Goal: Information Seeking & Learning: Learn about a topic

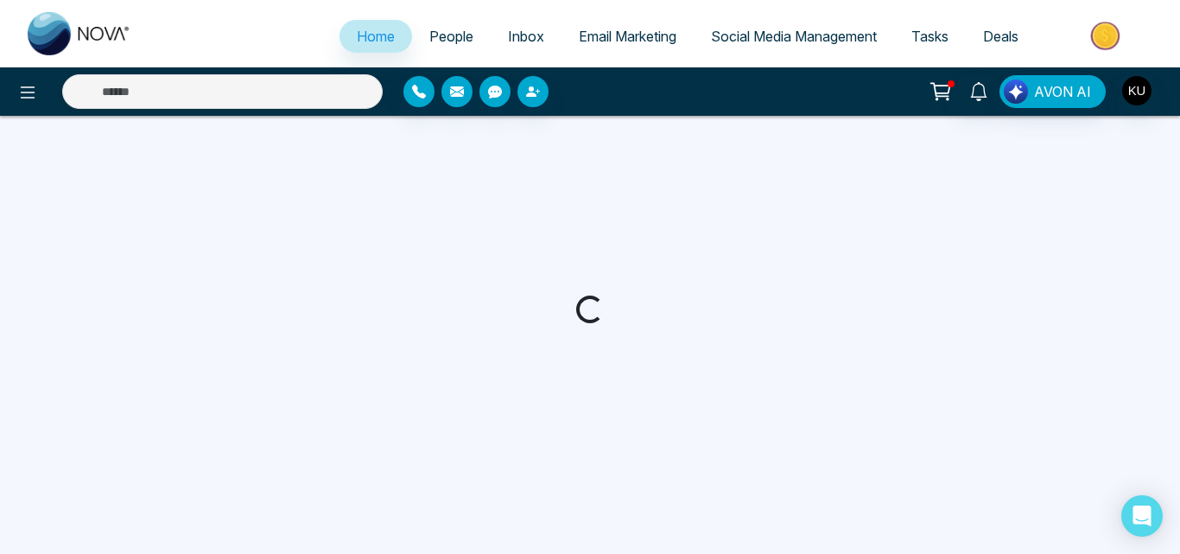
select select "*"
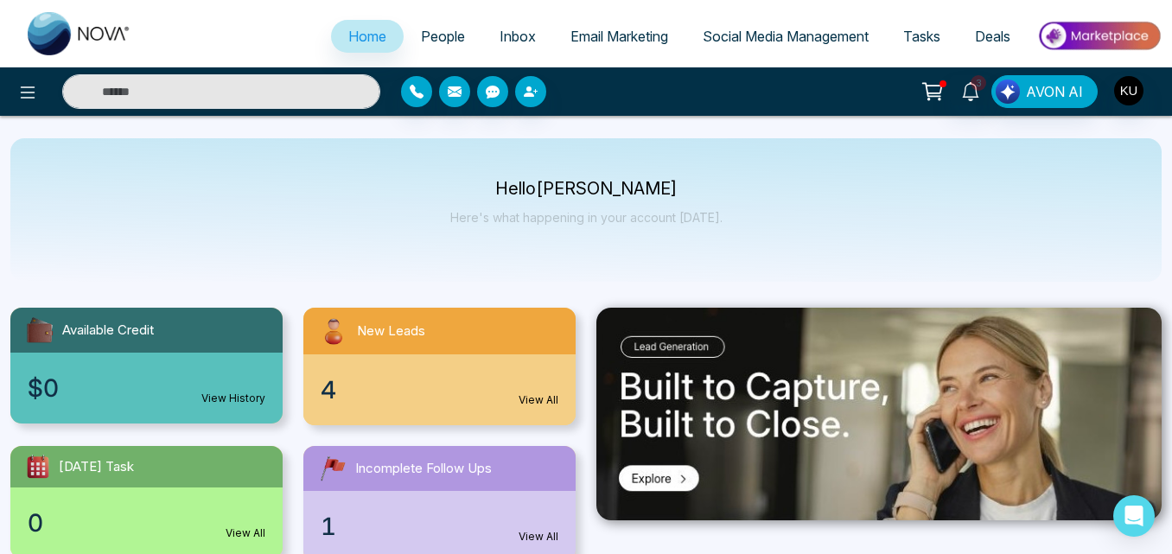
click at [420, 370] on div "4 View All" at bounding box center [439, 389] width 272 height 71
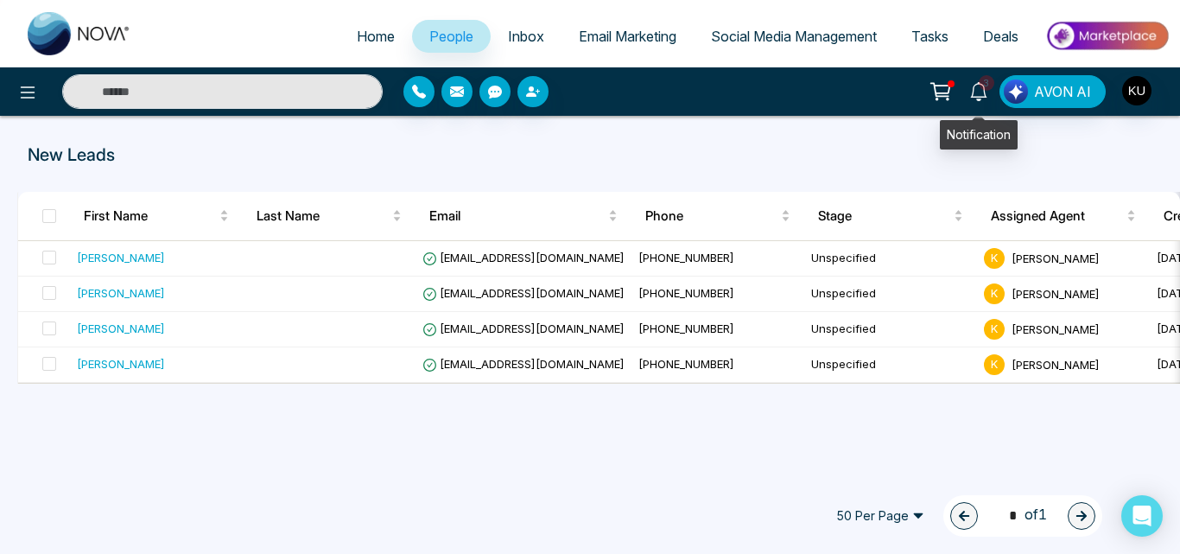
click at [977, 85] on icon at bounding box center [978, 91] width 16 height 19
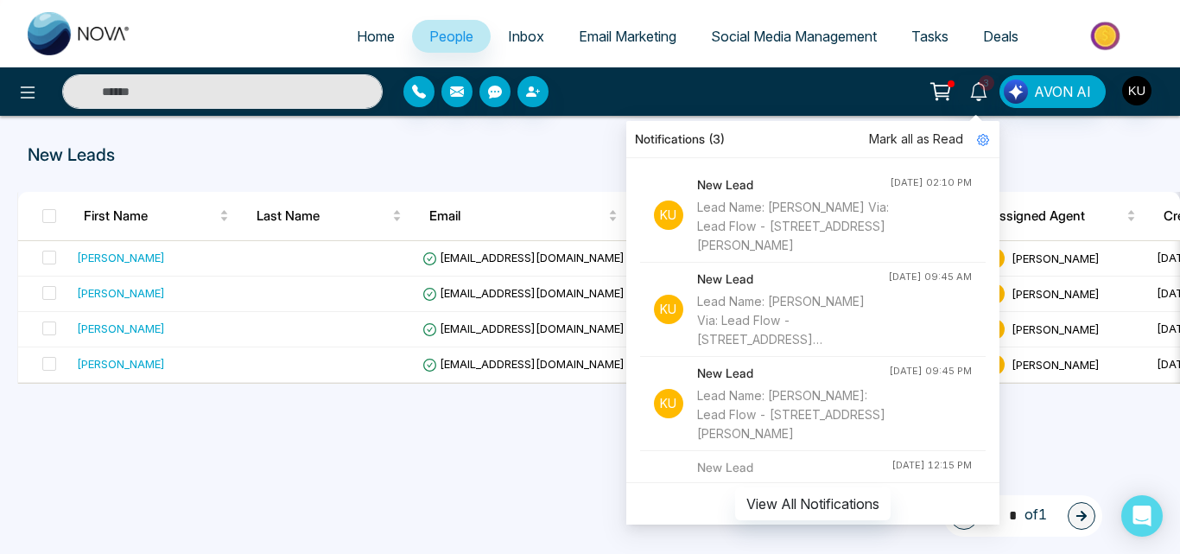
click at [783, 190] on h4 "New Lead" at bounding box center [793, 184] width 193 height 19
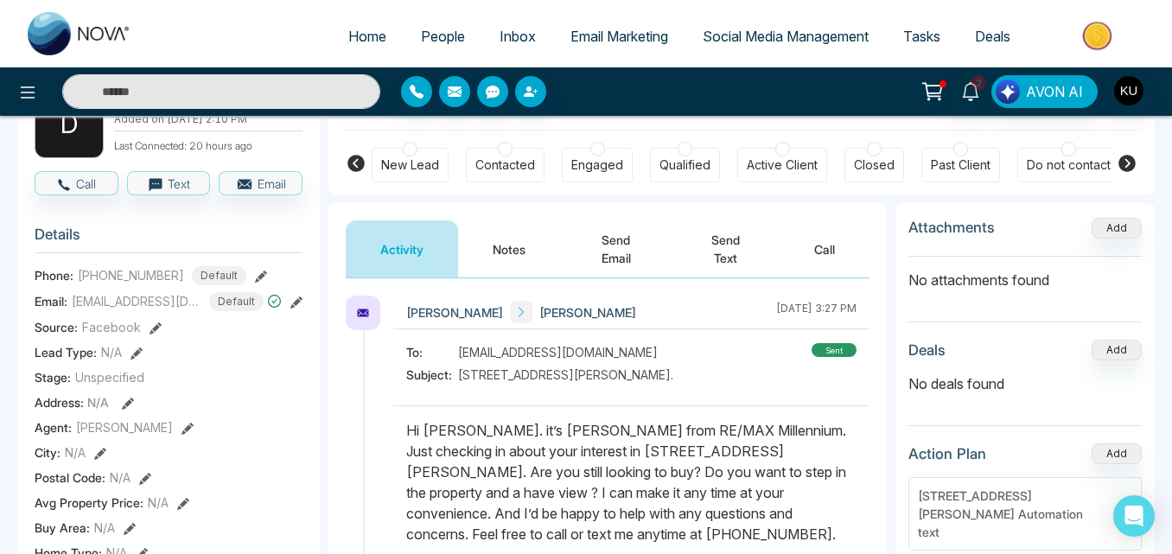
scroll to position [242, 0]
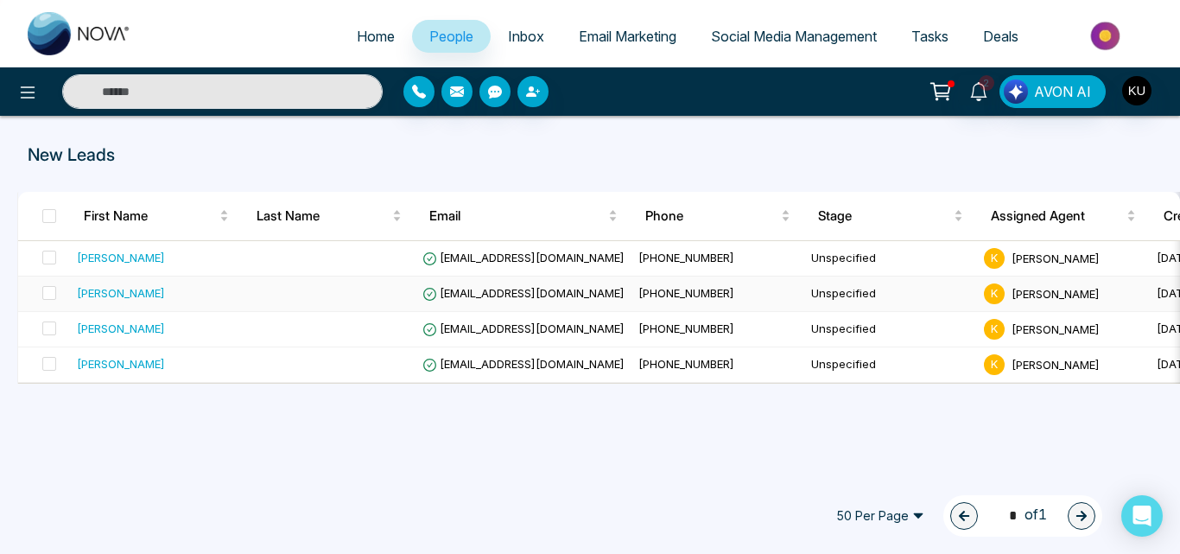
click at [718, 287] on span "[PHONE_NUMBER]" at bounding box center [687, 293] width 96 height 14
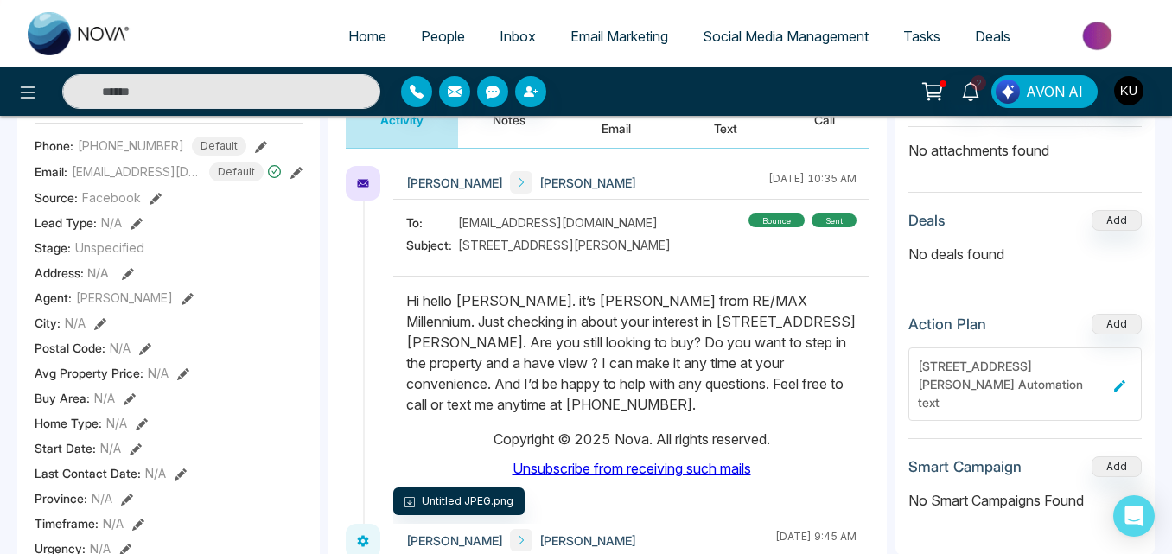
scroll to position [277, 0]
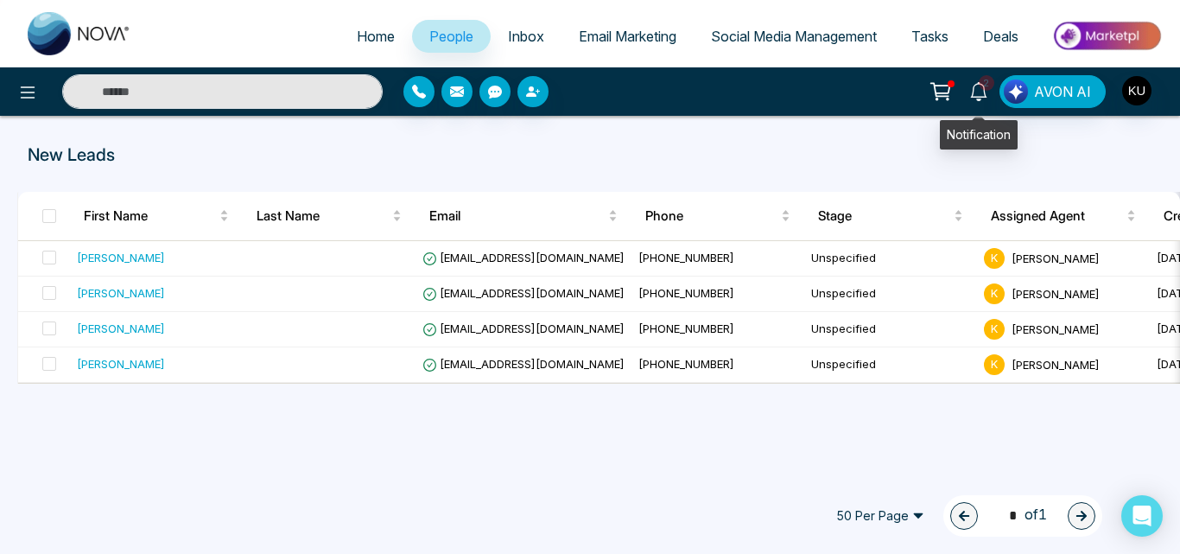
click at [988, 88] on span "2" at bounding box center [987, 83] width 16 height 16
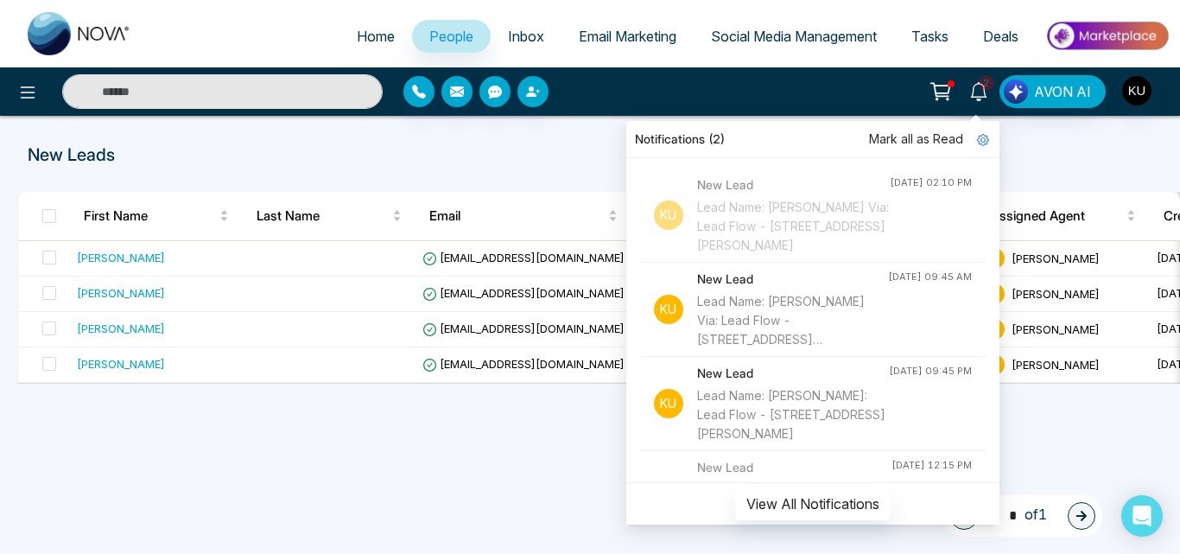
click at [737, 317] on div "Lead Name: [PERSON_NAME] Via: Lead Flow - [STREET_ADDRESS][PERSON_NAME]" at bounding box center [792, 320] width 191 height 57
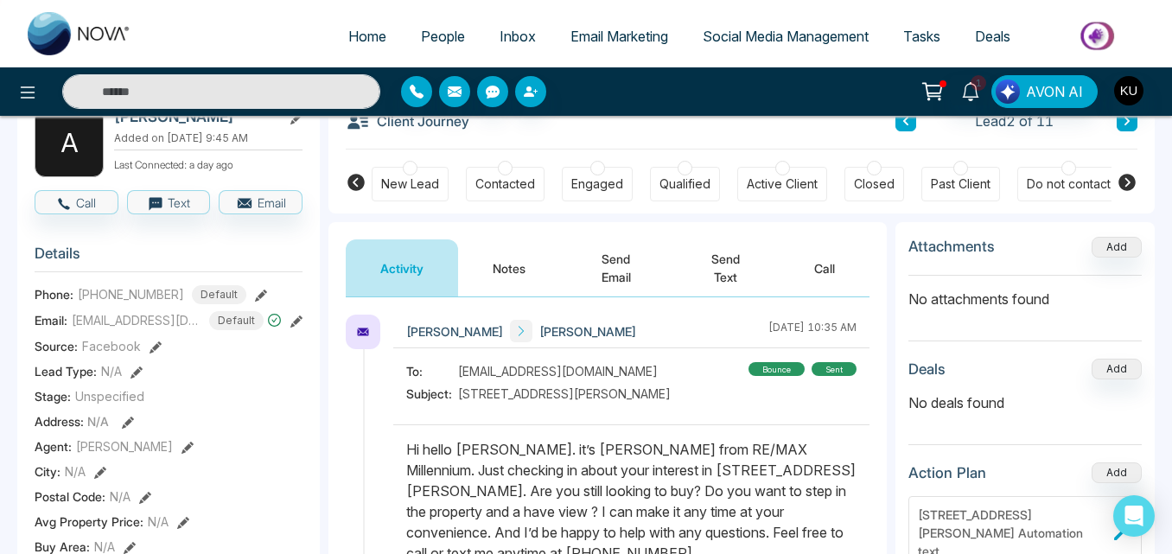
scroll to position [242, 0]
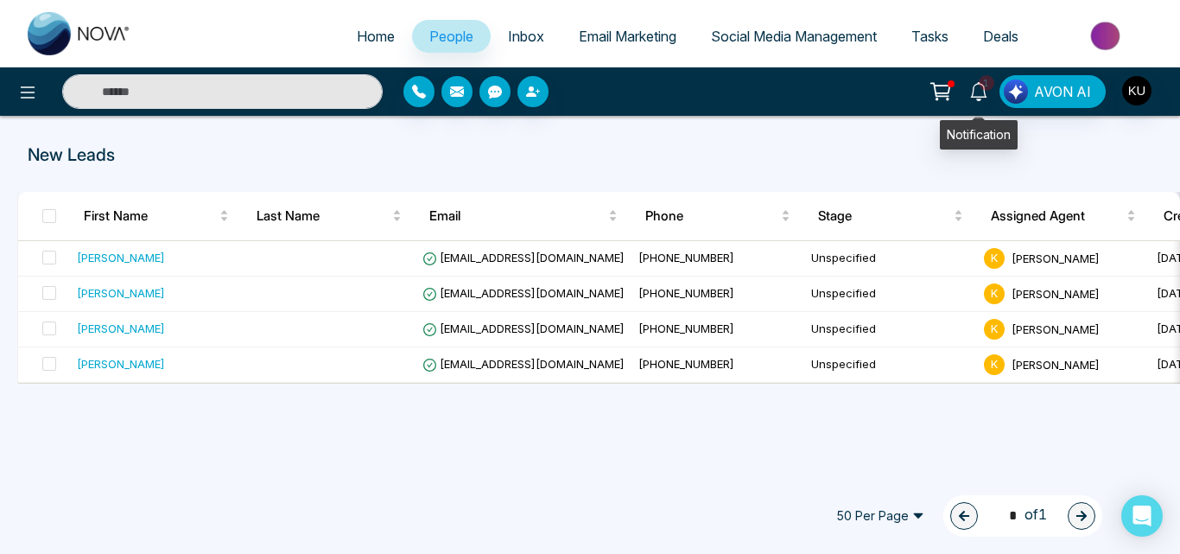
click at [987, 94] on icon at bounding box center [978, 91] width 16 height 19
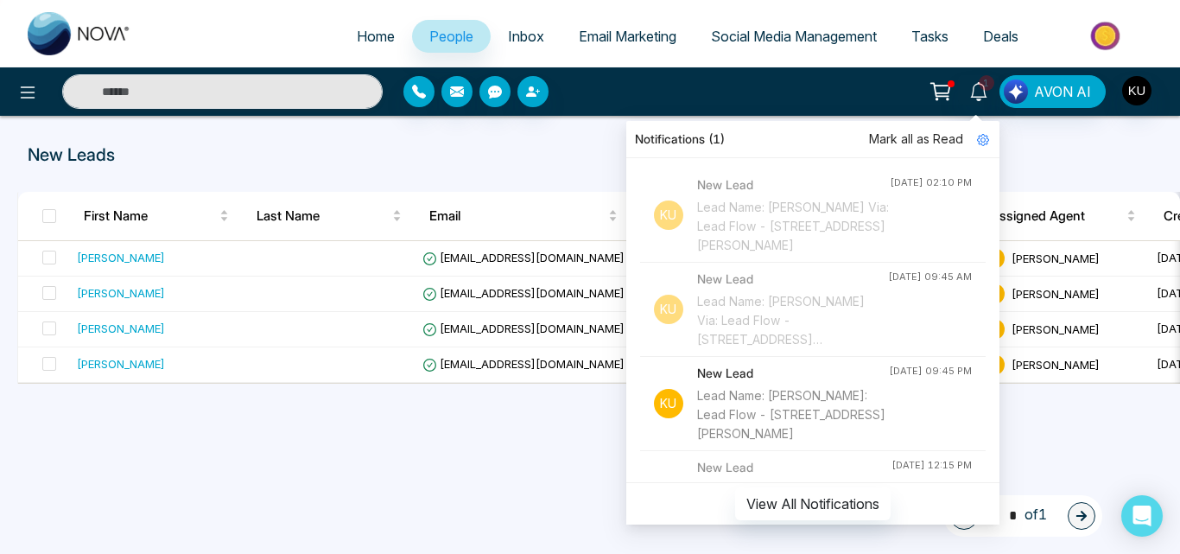
click at [773, 399] on div "Lead Name: [PERSON_NAME]: Lead Flow - [STREET_ADDRESS][PERSON_NAME]" at bounding box center [793, 414] width 192 height 57
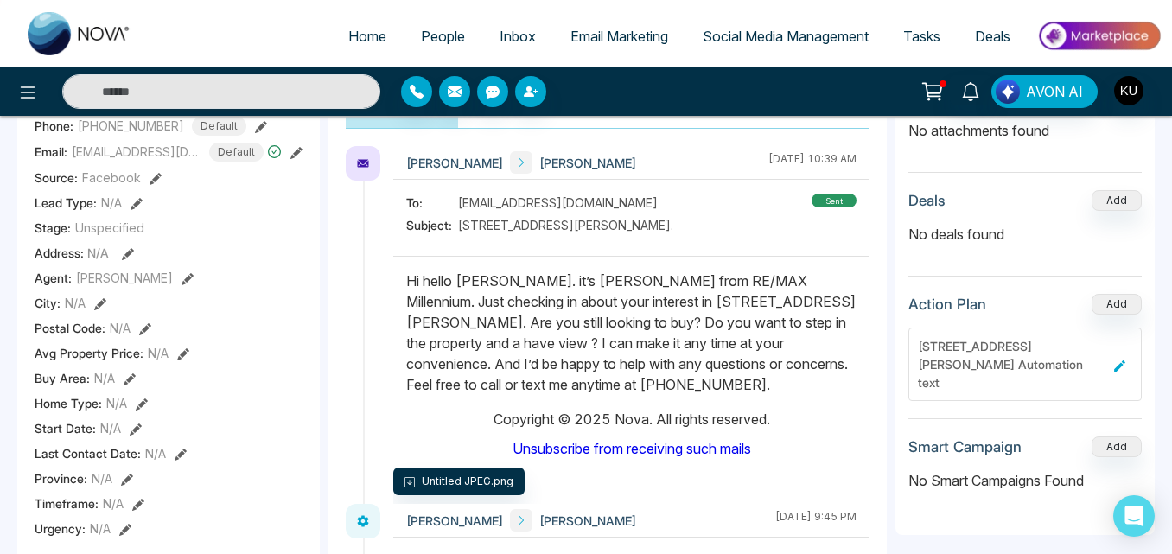
scroll to position [277, 0]
